Goal: Check status: Check status

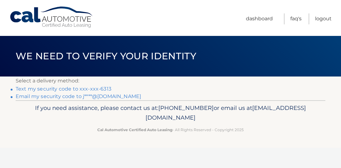
click at [95, 89] on link "Text my security code to xxx-xxx-6313" at bounding box center [64, 89] width 96 height 6
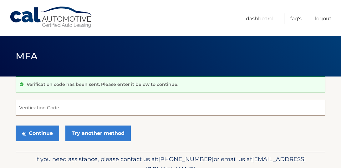
click at [79, 113] on input "Verification Code" at bounding box center [171, 108] width 310 height 16
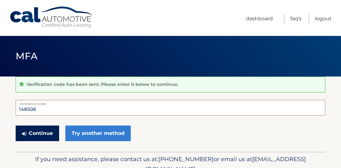
type input "148506"
click at [47, 135] on button "Continue" at bounding box center [38, 134] width 44 height 16
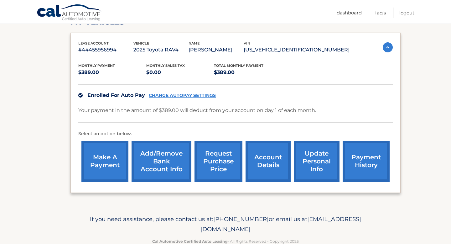
scroll to position [99, 0]
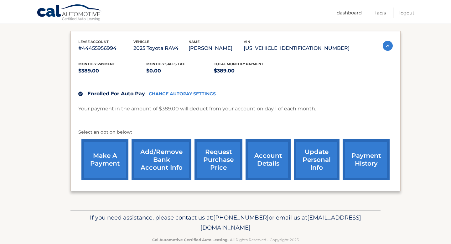
click at [341, 159] on link "payment history" at bounding box center [366, 159] width 47 height 41
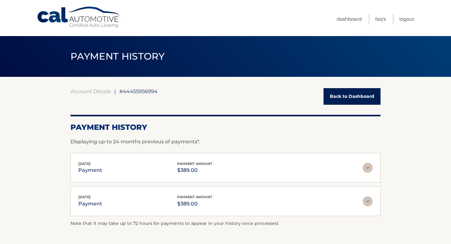
click at [357, 95] on link "Back to Dashboard" at bounding box center [352, 96] width 57 height 17
